Goal: Find specific page/section: Find specific page/section

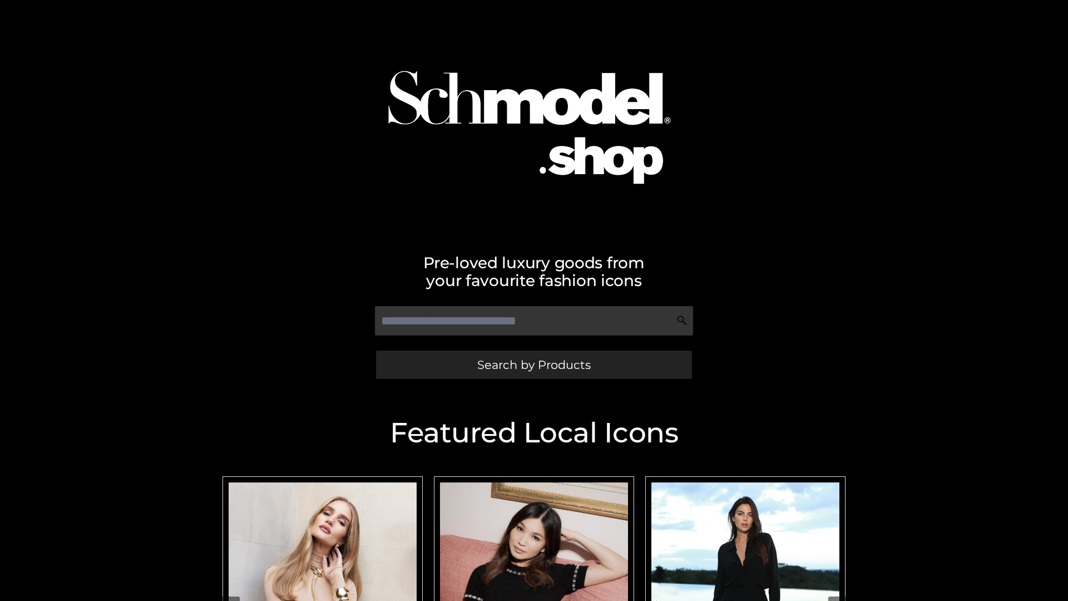
click at [533, 364] on span "Search by Products" at bounding box center [533, 365] width 113 height 12
